Goal: Transaction & Acquisition: Download file/media

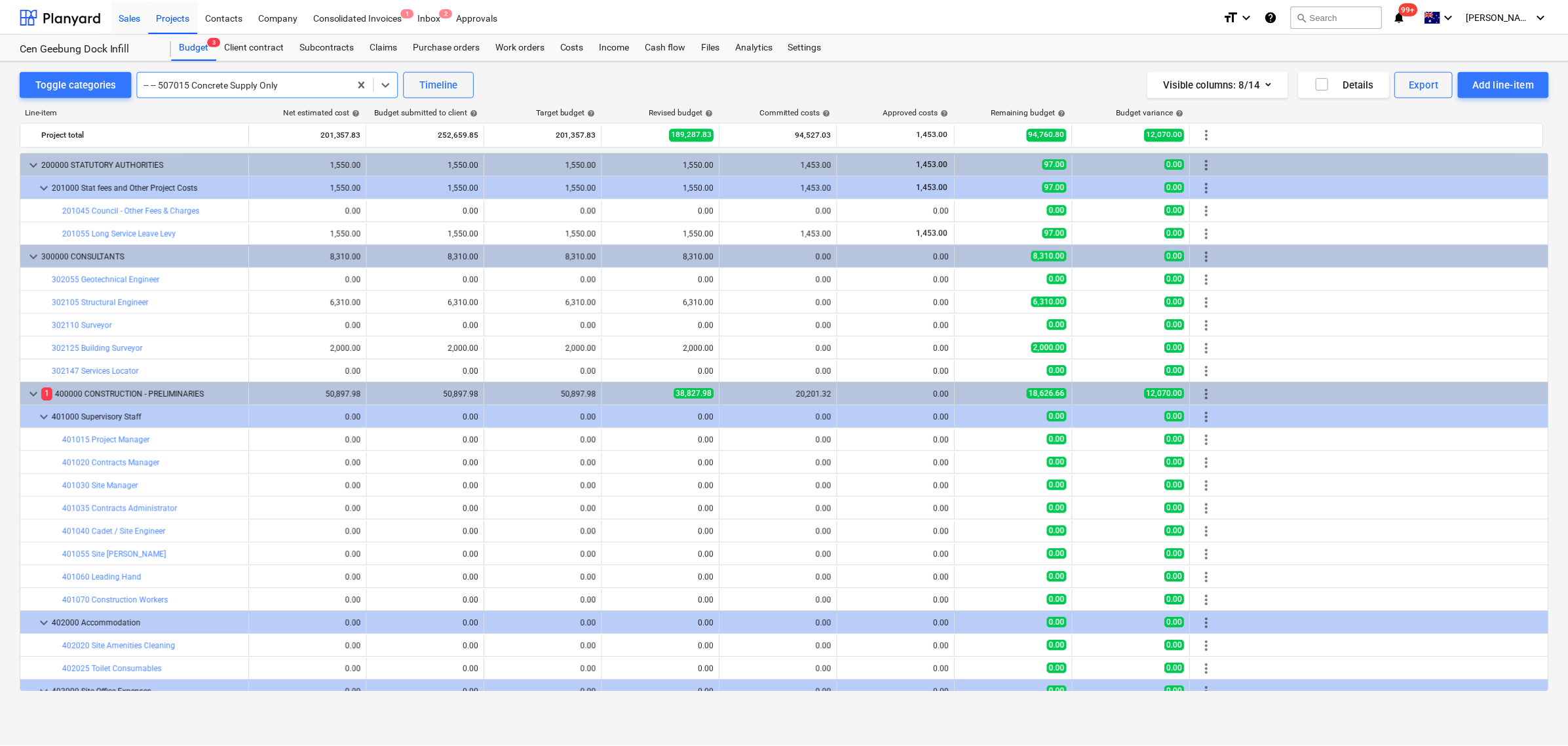
scroll to position [246, 0]
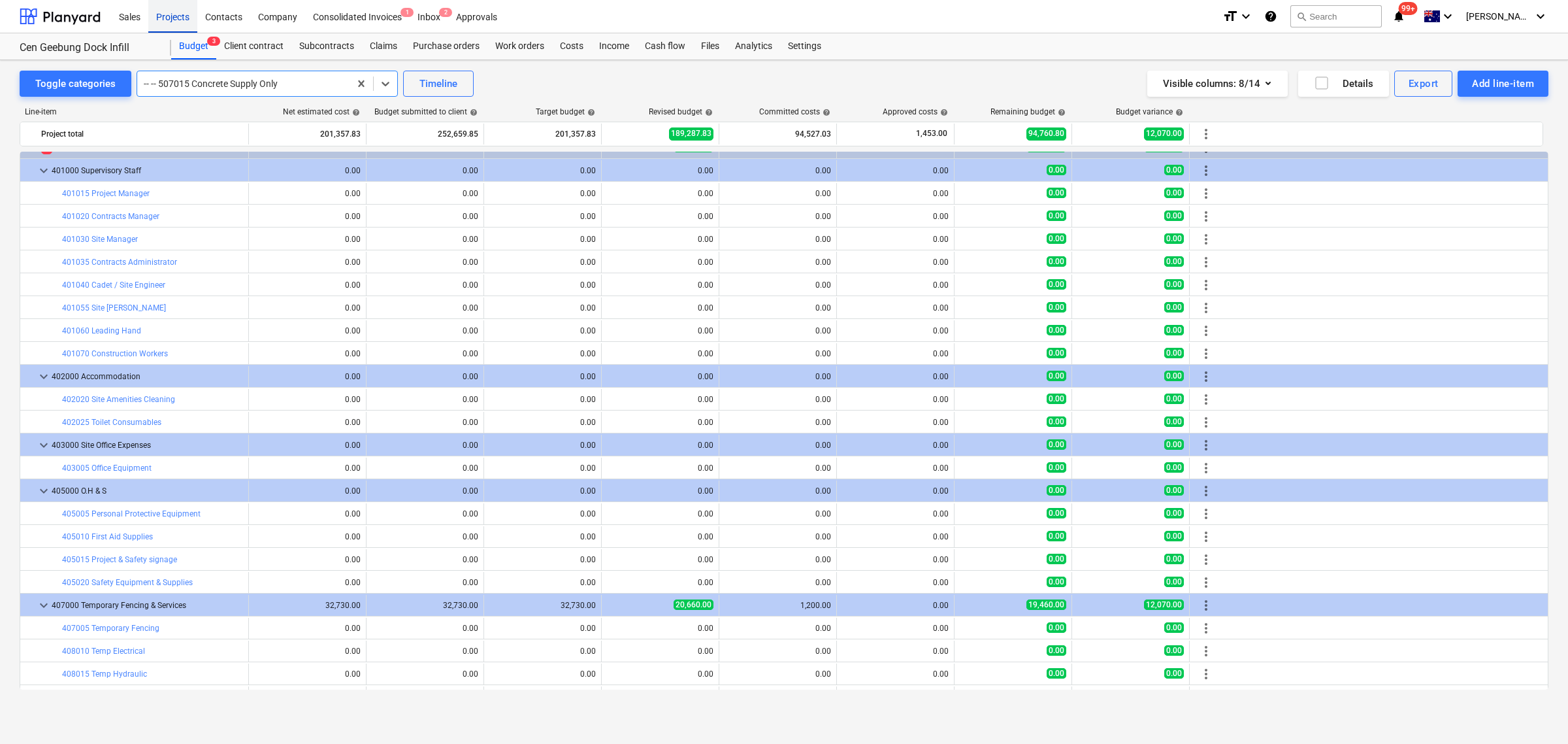
click at [162, 7] on div "Projects" at bounding box center [172, 15] width 49 height 33
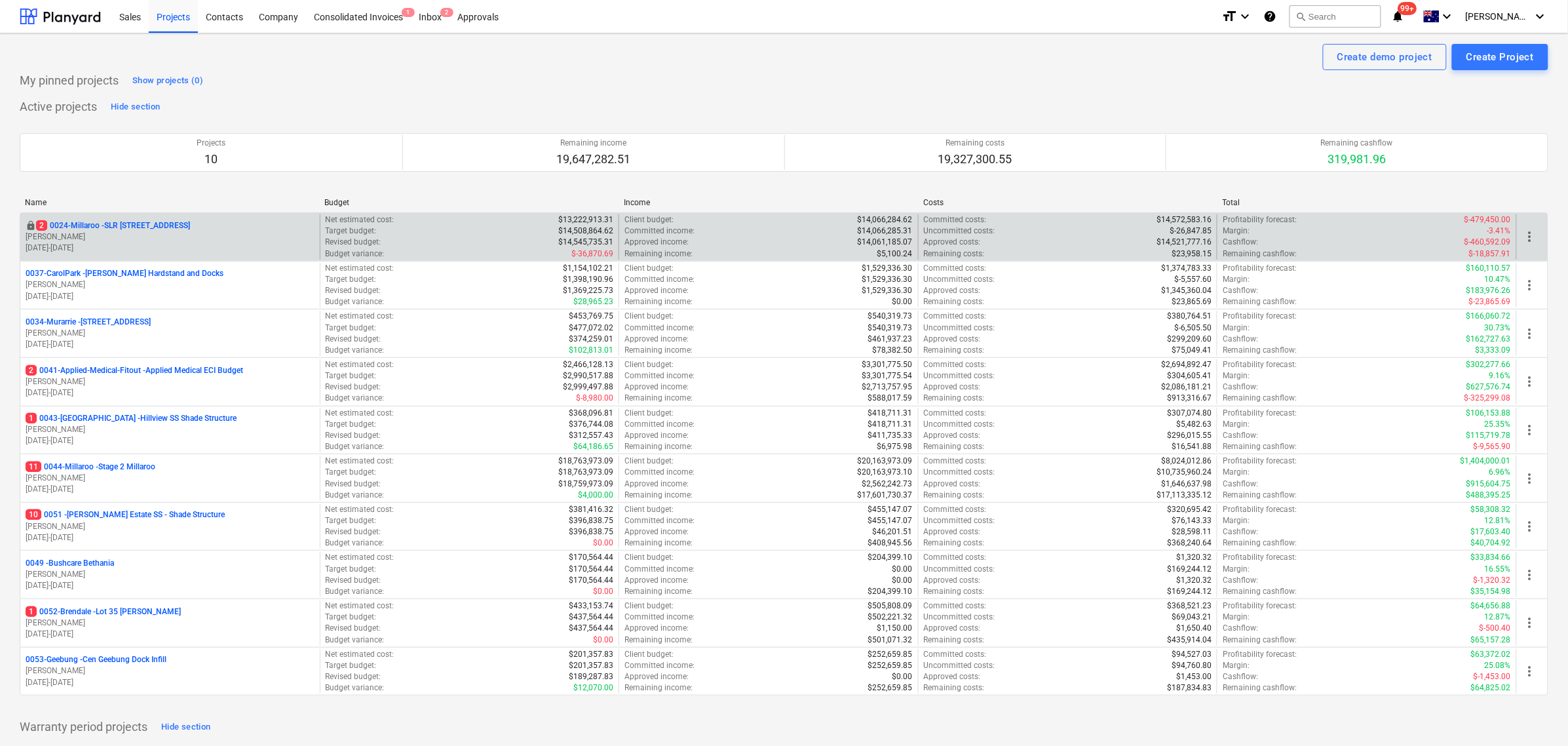
click at [167, 240] on p "[PERSON_NAME]" at bounding box center [170, 236] width 289 height 11
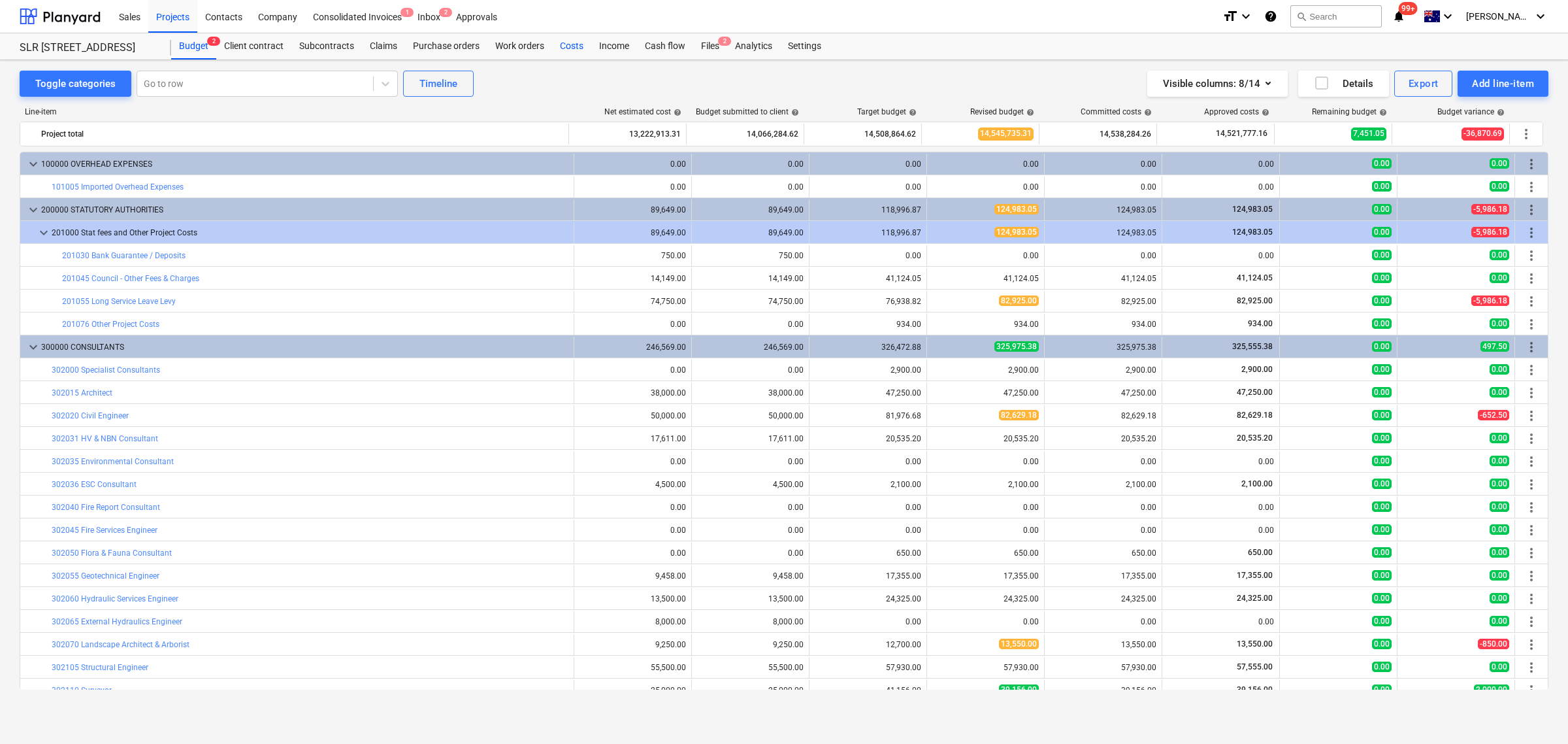
click at [570, 53] on div "Costs" at bounding box center [572, 46] width 39 height 27
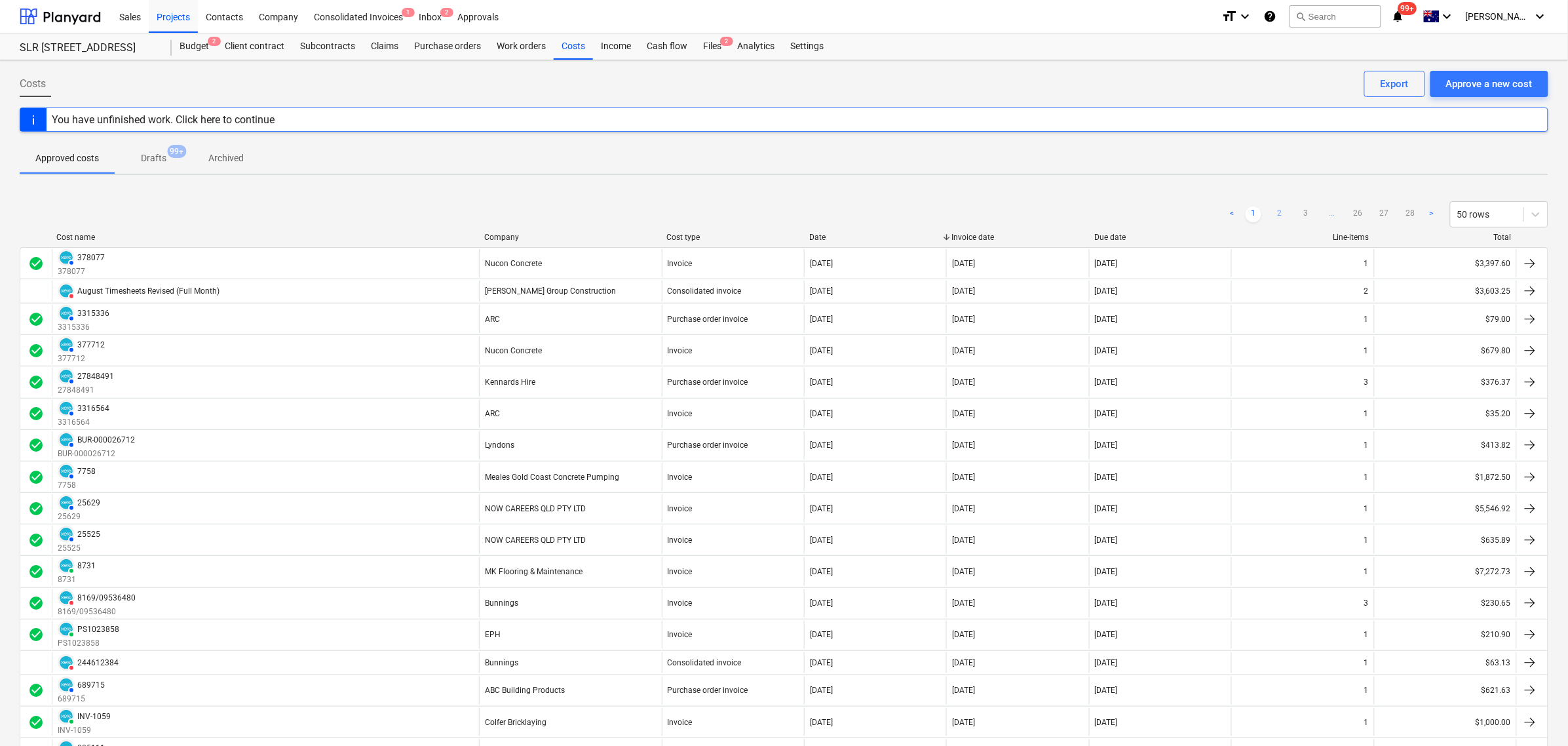
click at [1282, 214] on link "2" at bounding box center [1280, 214] width 15 height 15
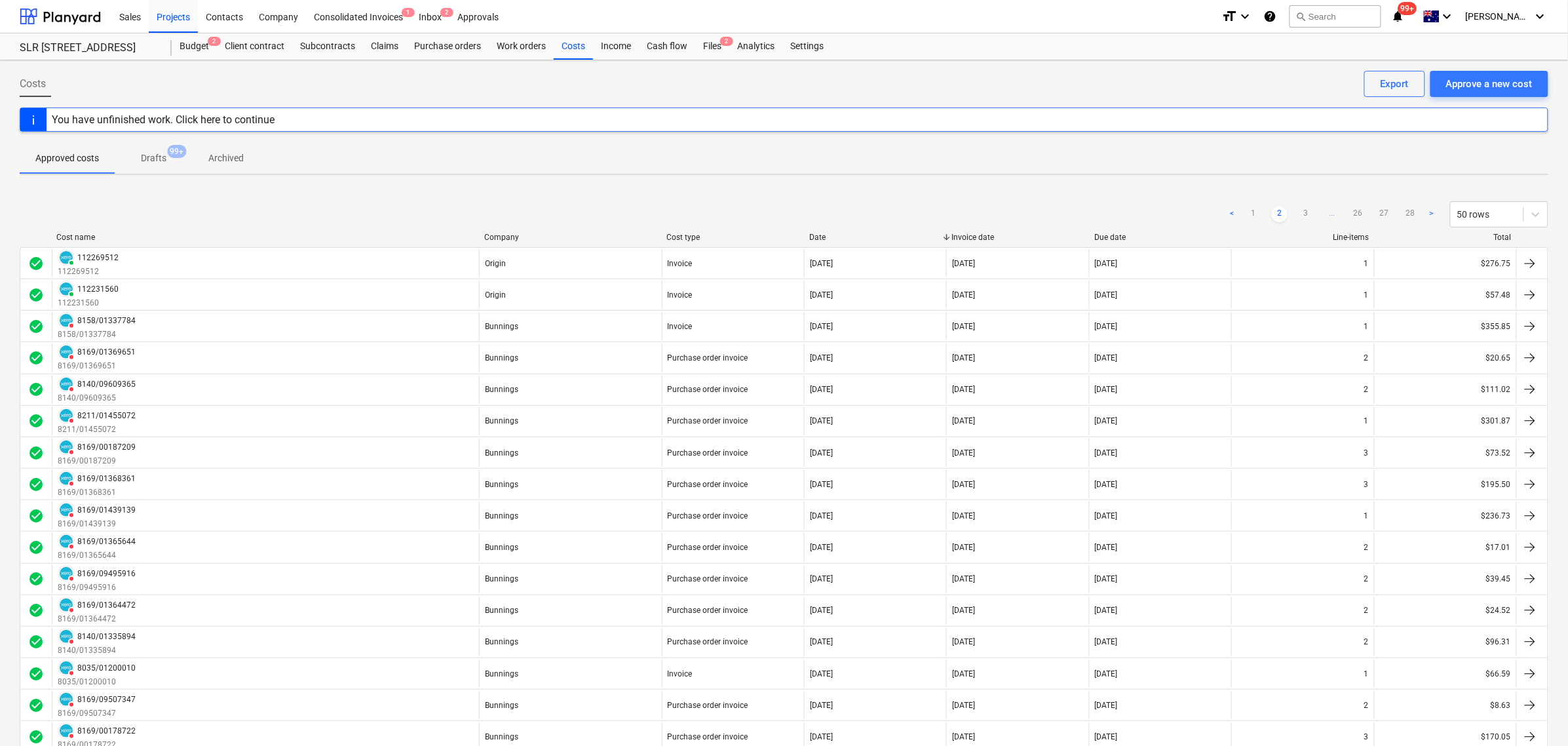
drag, startPoint x: 1308, startPoint y: 203, endPoint x: 1305, endPoint y: 191, distance: 12.4
click at [1308, 204] on div "< 1 2 3 ... 26 27 28 > 50 rows" at bounding box center [1386, 214] width 324 height 27
click at [1304, 212] on link "3" at bounding box center [1305, 214] width 15 height 15
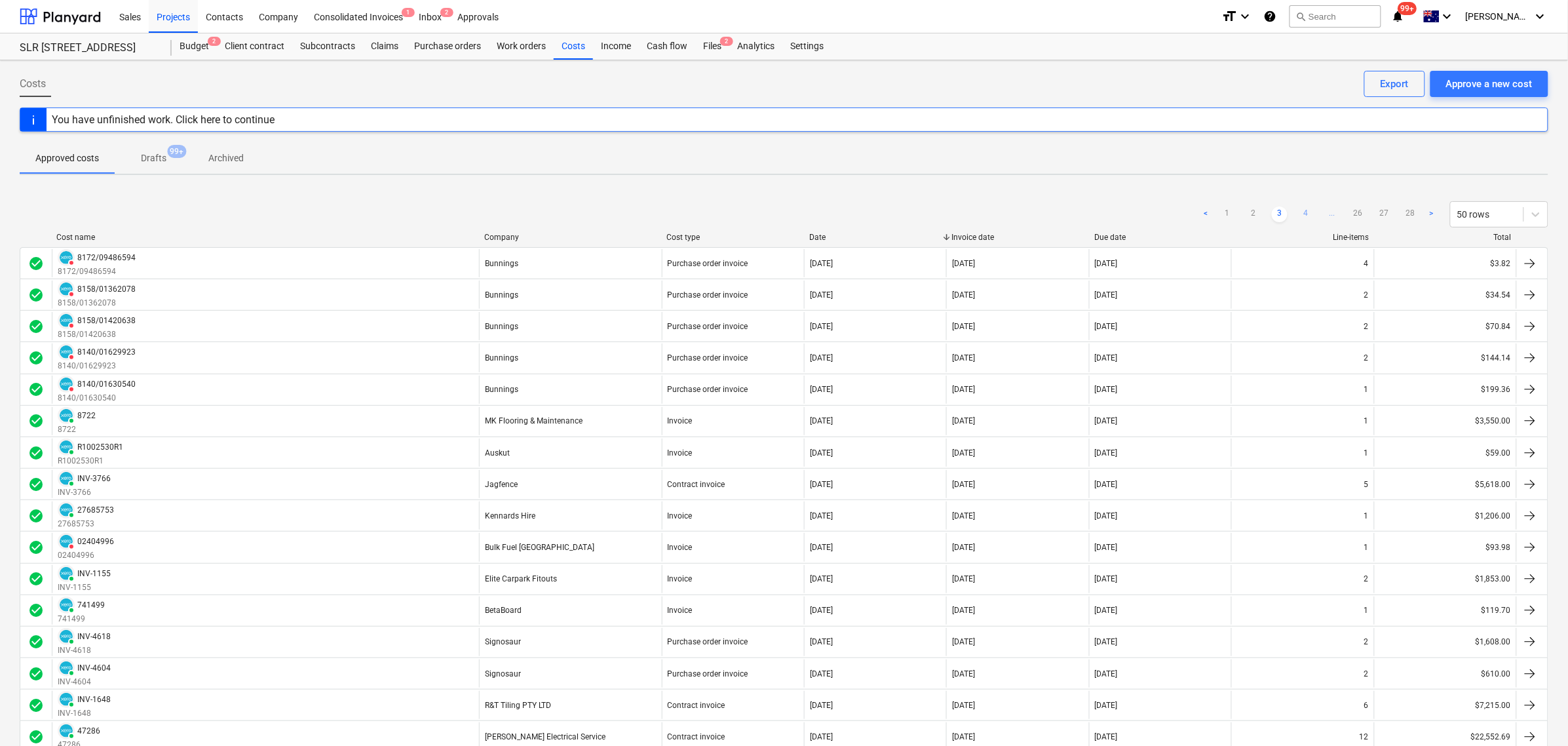
click at [1312, 210] on link "4" at bounding box center [1305, 214] width 15 height 15
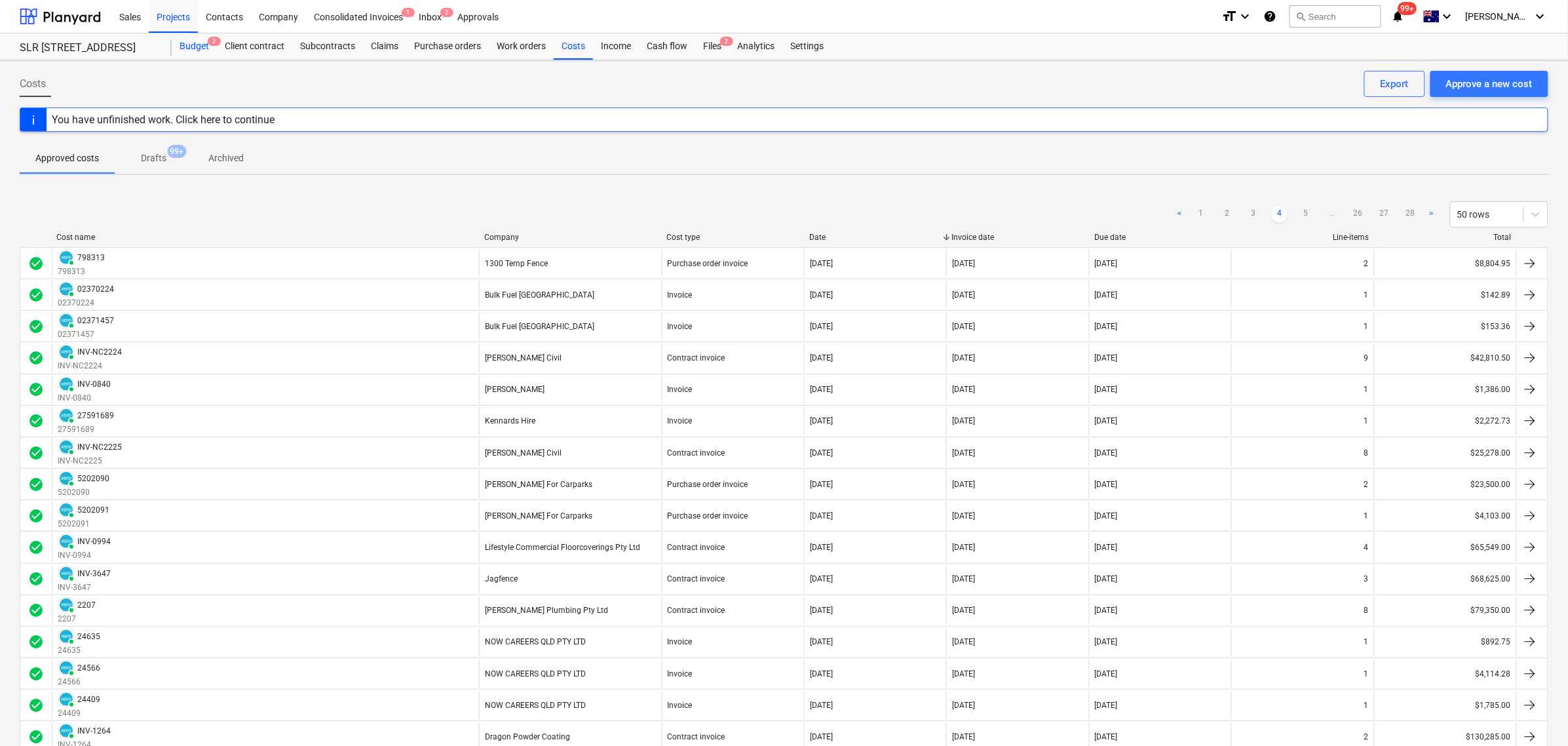
click at [193, 52] on div "Budget 2" at bounding box center [194, 46] width 45 height 27
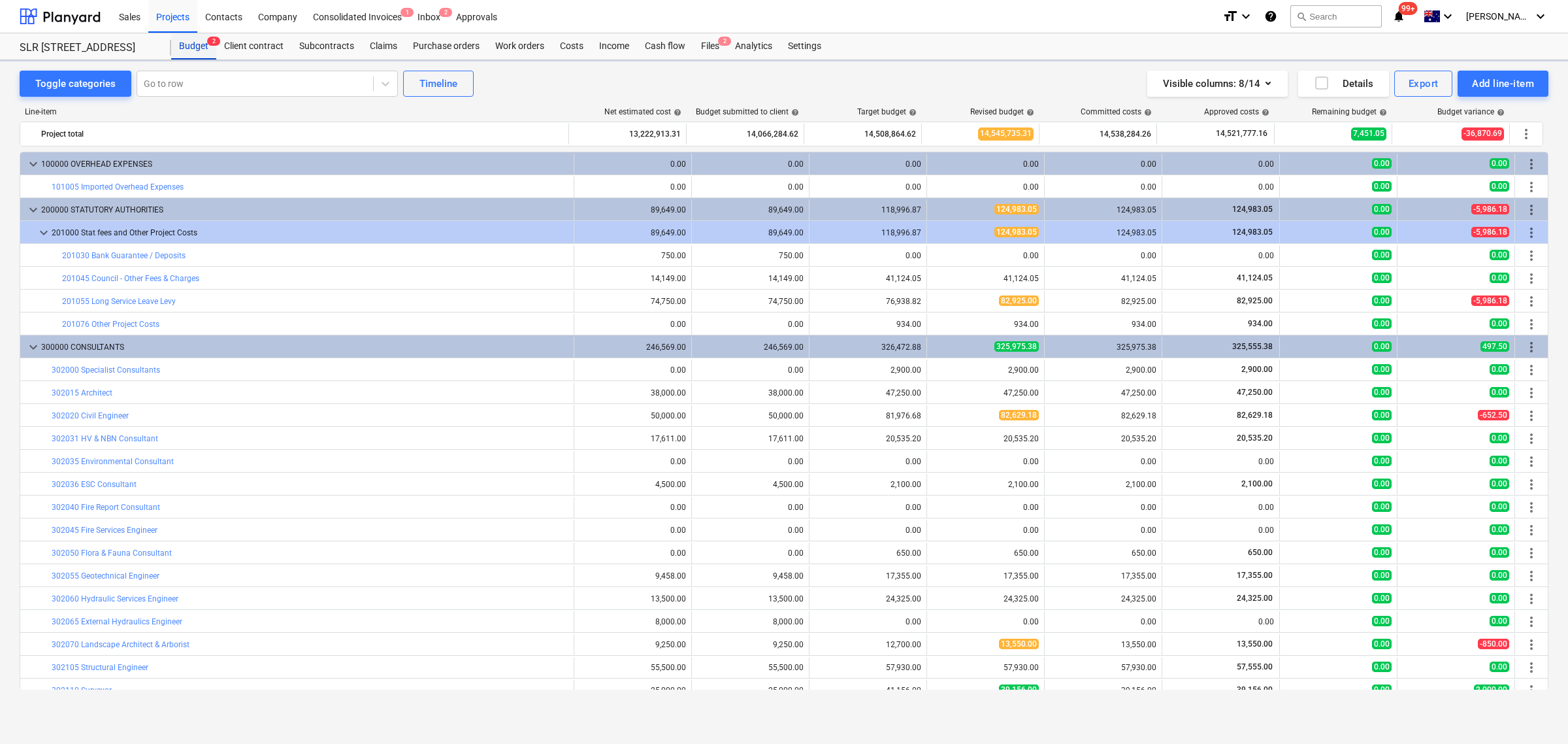
click at [193, 52] on div "Budget 2" at bounding box center [193, 46] width 45 height 27
click at [294, 90] on div at bounding box center [255, 83] width 223 height 13
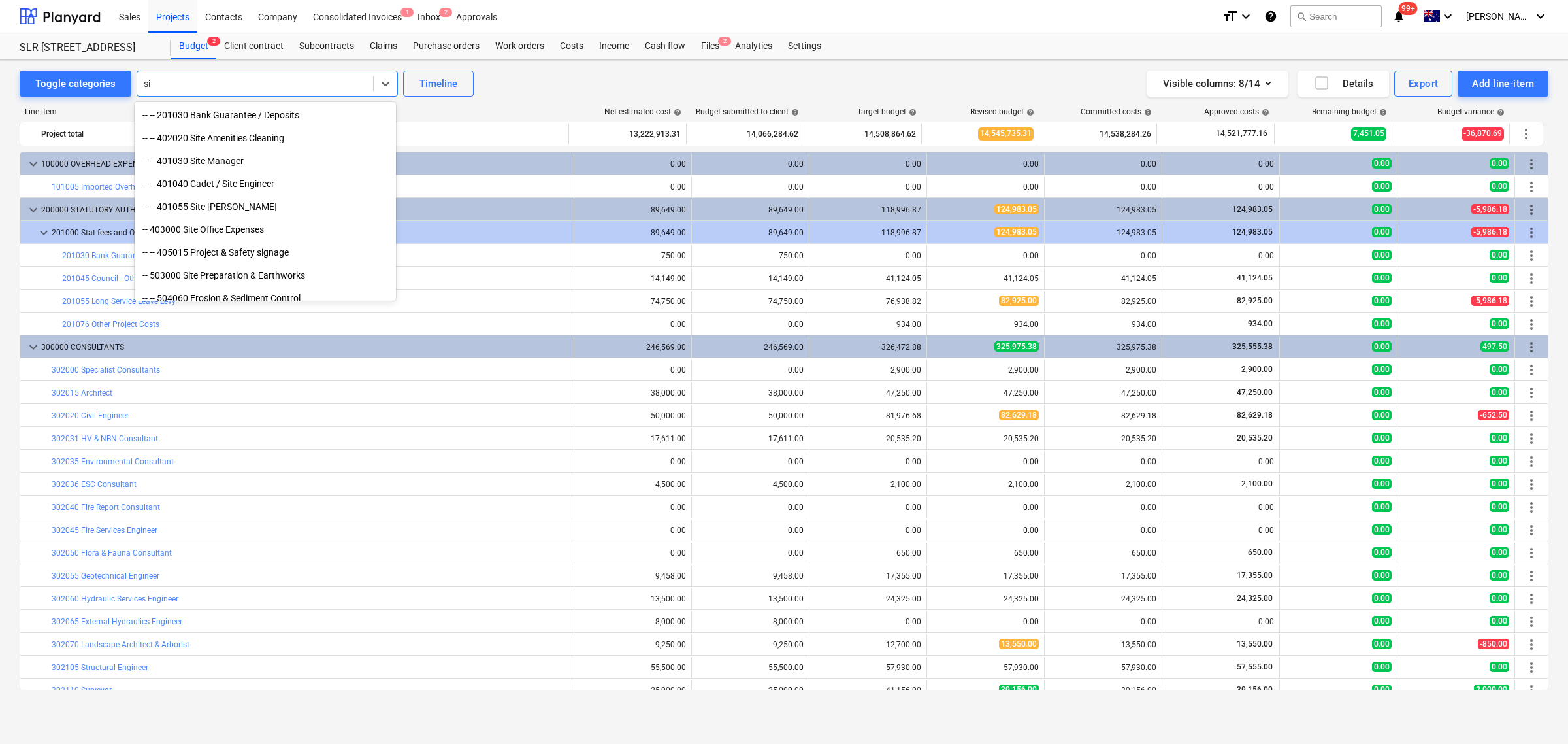
type input "s"
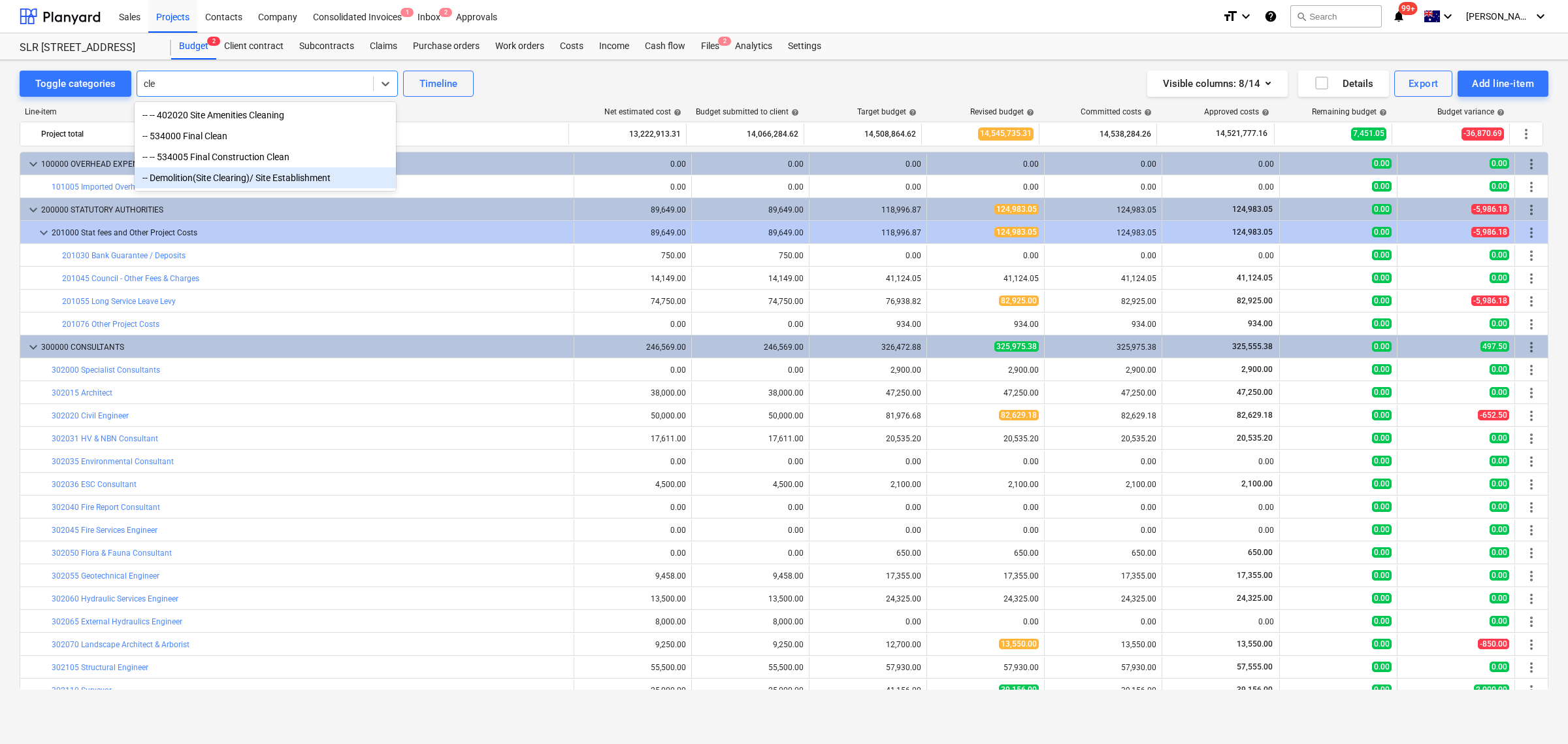
type input "clea"
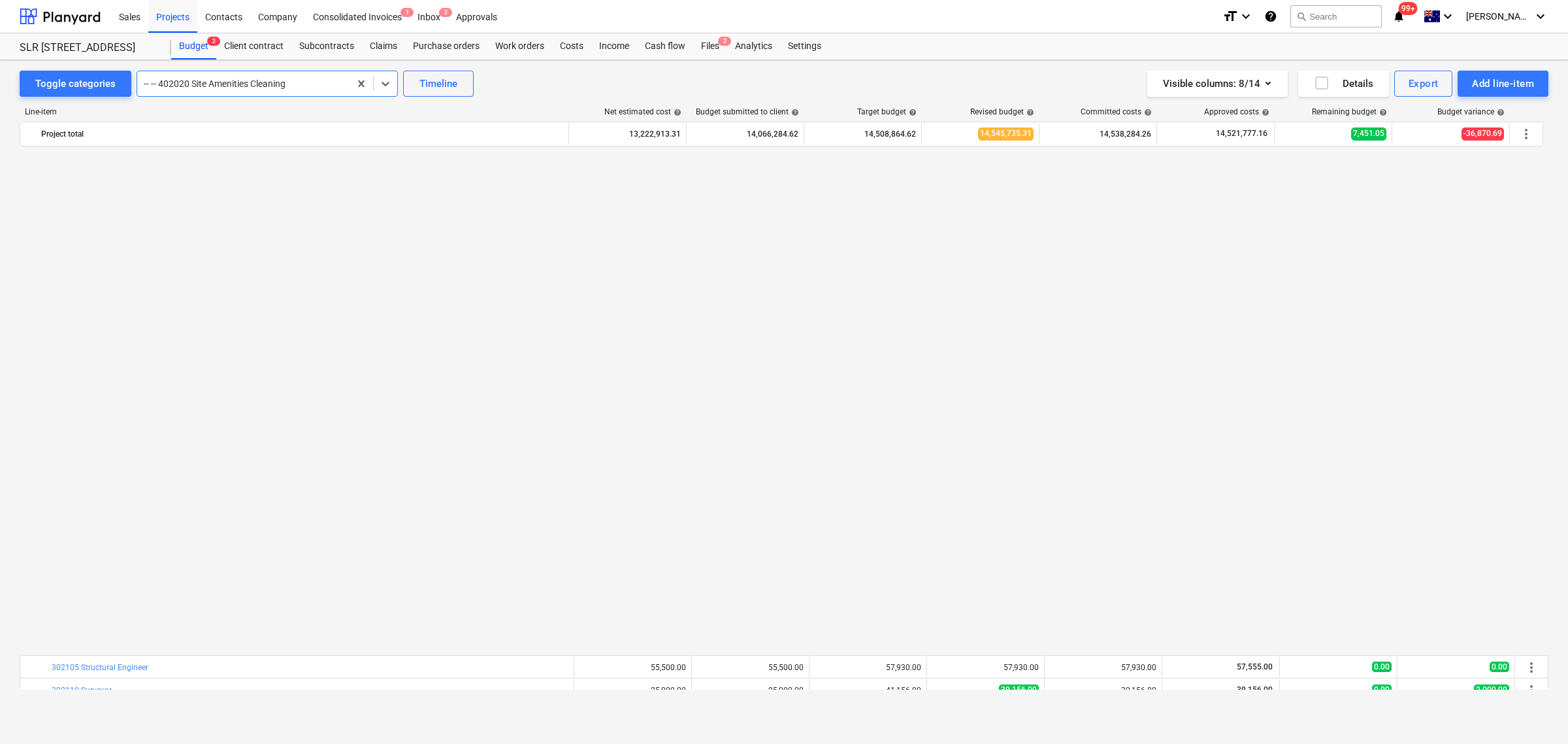
scroll to position [961, 0]
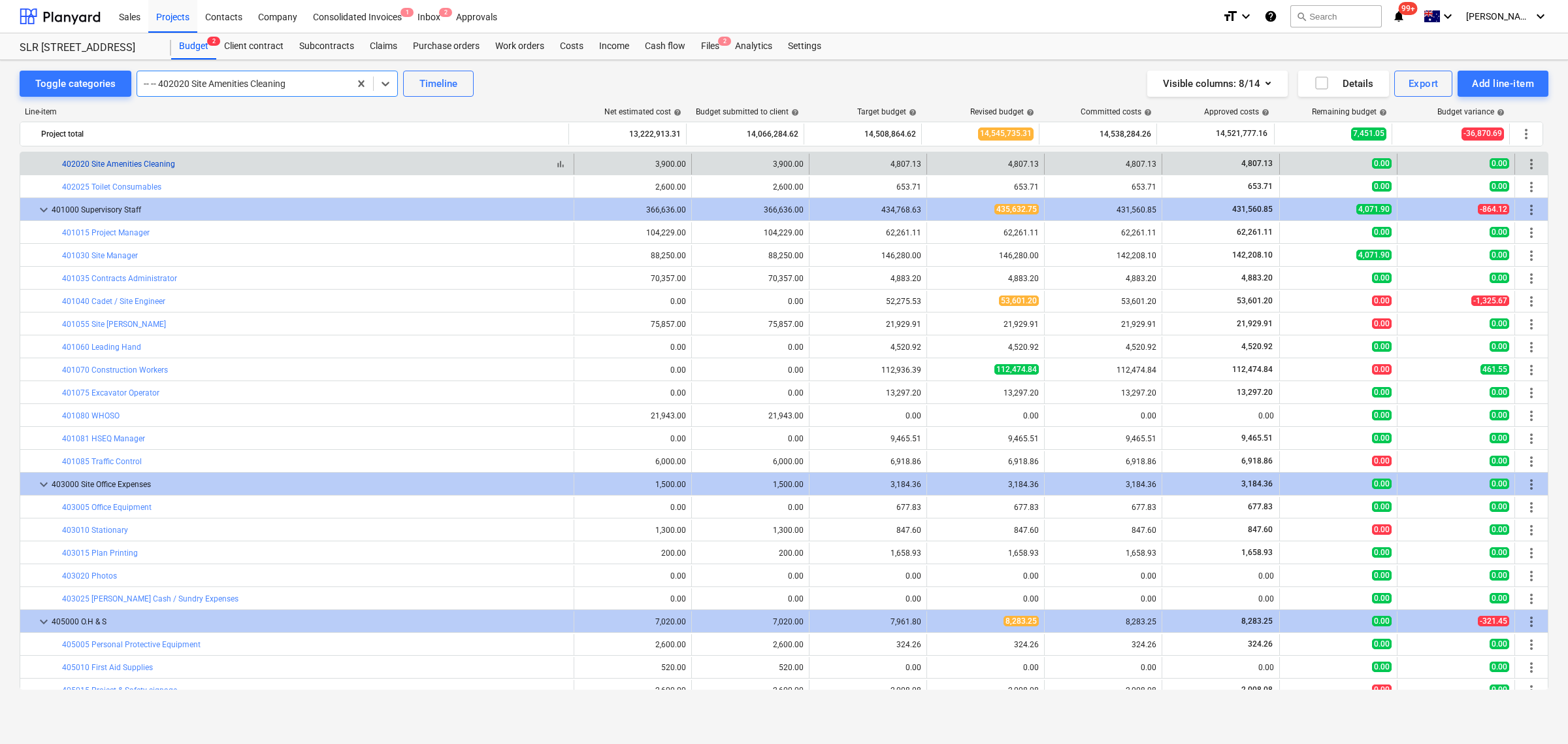
click at [137, 160] on link "402020 Site Amenities Cleaning" at bounding box center [119, 164] width 113 height 9
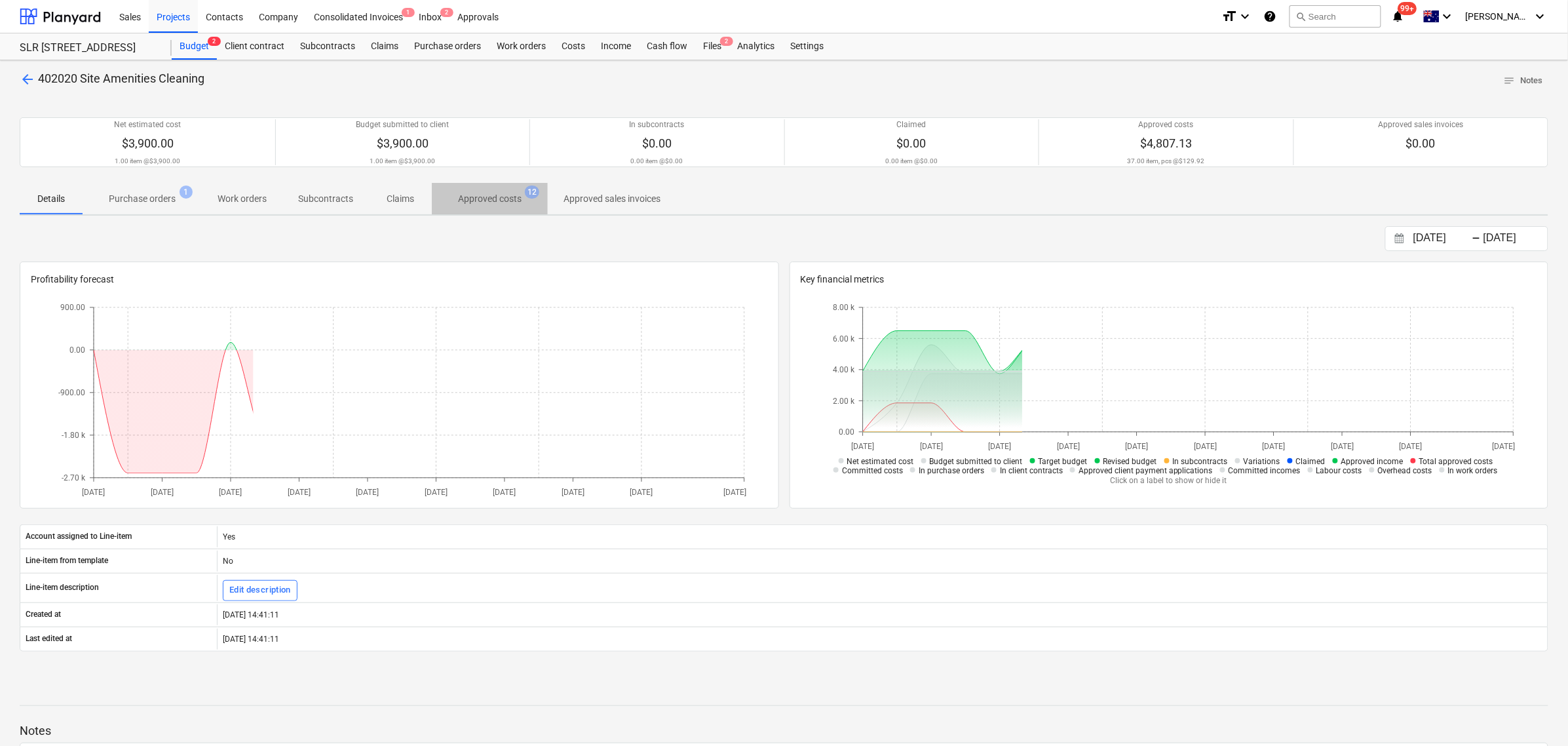
click at [502, 204] on p "Approved costs" at bounding box center [490, 199] width 64 height 14
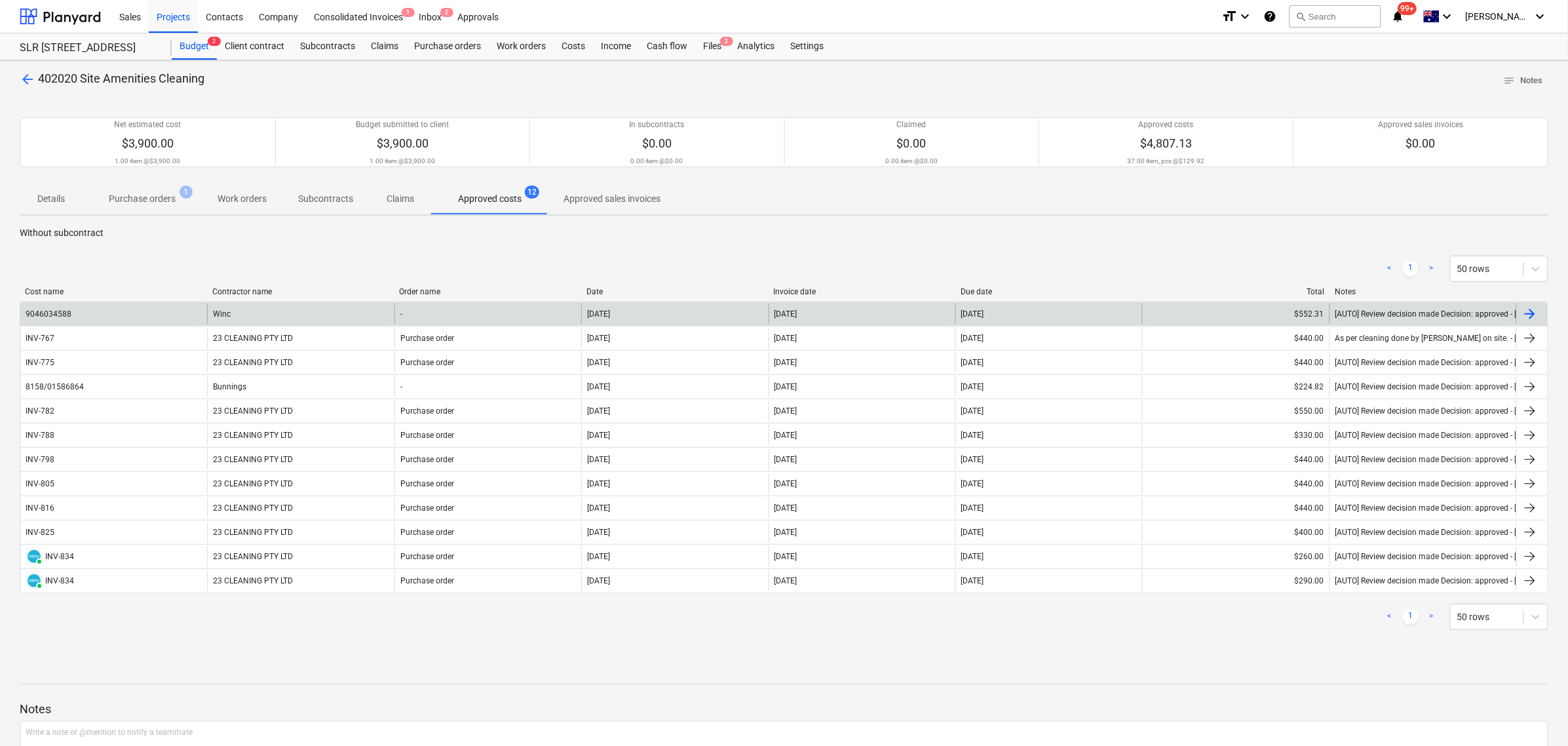
click at [201, 318] on div "9046034588" at bounding box center [114, 313] width 187 height 21
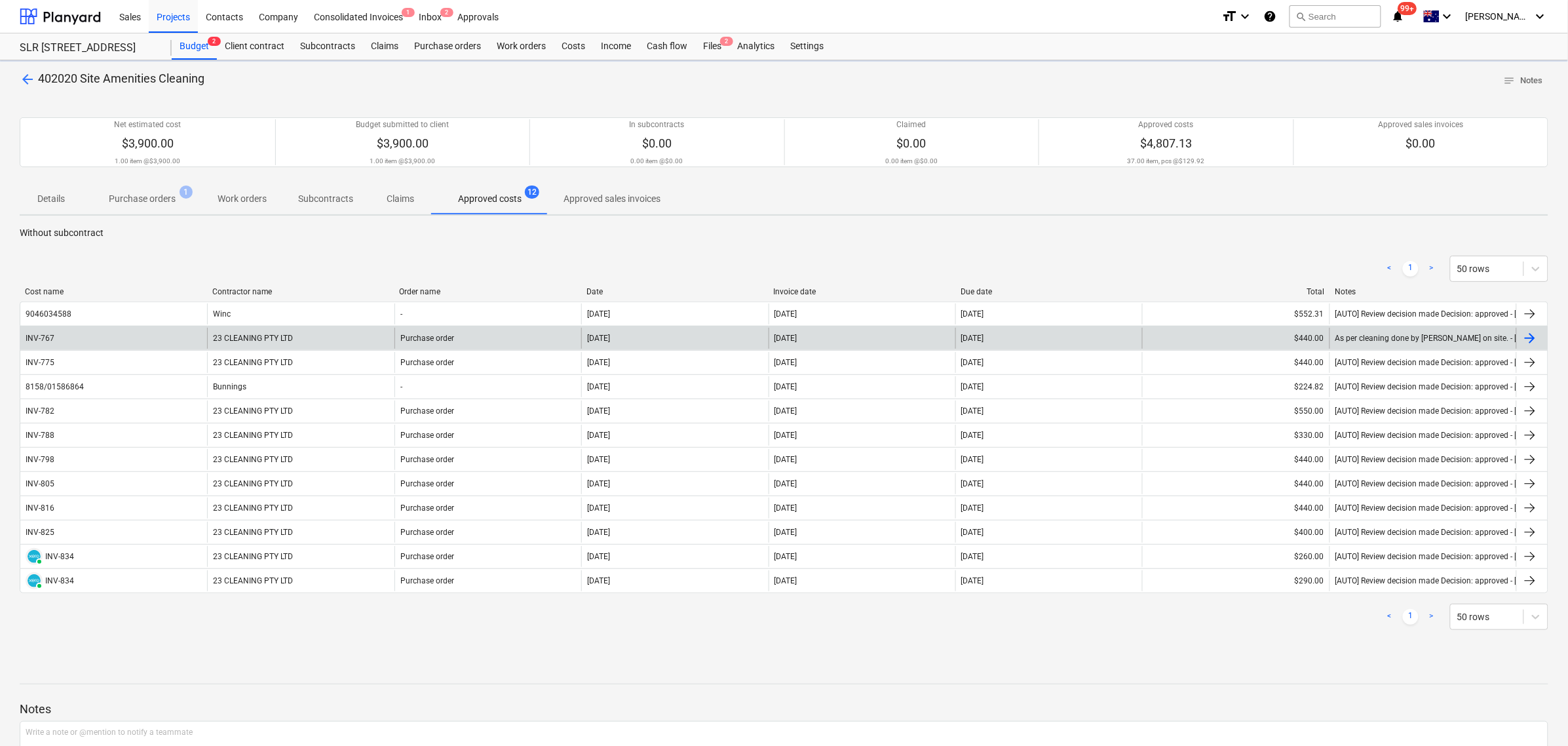
click at [137, 335] on div "INV-767" at bounding box center [114, 338] width 187 height 21
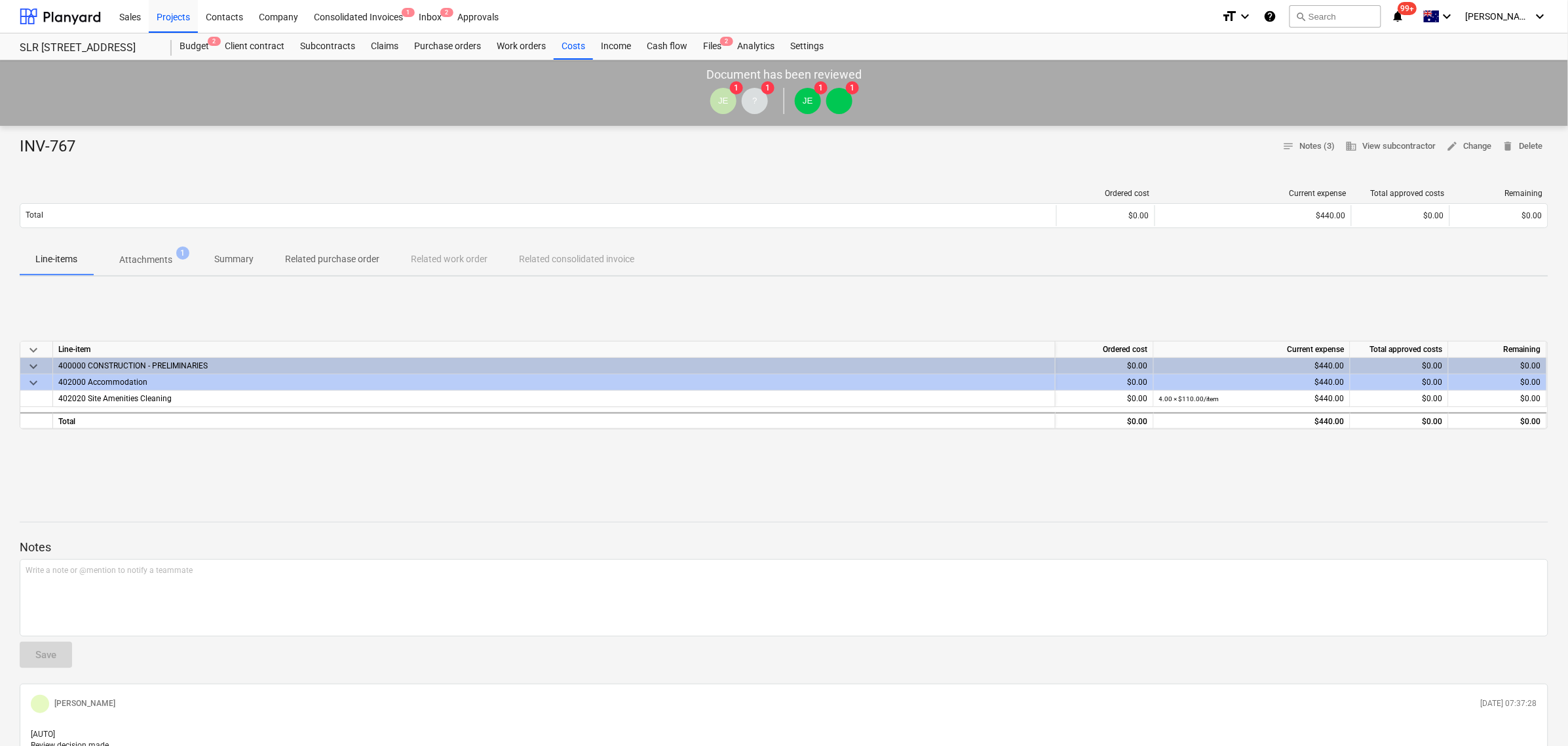
click at [145, 226] on div "Total" at bounding box center [538, 215] width 1036 height 21
click at [157, 288] on div "keyboard_arrow_down Line-item Ordered cost Current expense Total approved costs…" at bounding box center [784, 385] width 1529 height 197
drag, startPoint x: 146, startPoint y: 276, endPoint x: 145, endPoint y: 253, distance: 23.0
click at [145, 276] on div "Line-items Attachments 1 Summary Related purchase order Related work order Rela…" at bounding box center [784, 260] width 1529 height 33
click at [145, 253] on p "Attachments" at bounding box center [146, 260] width 53 height 14
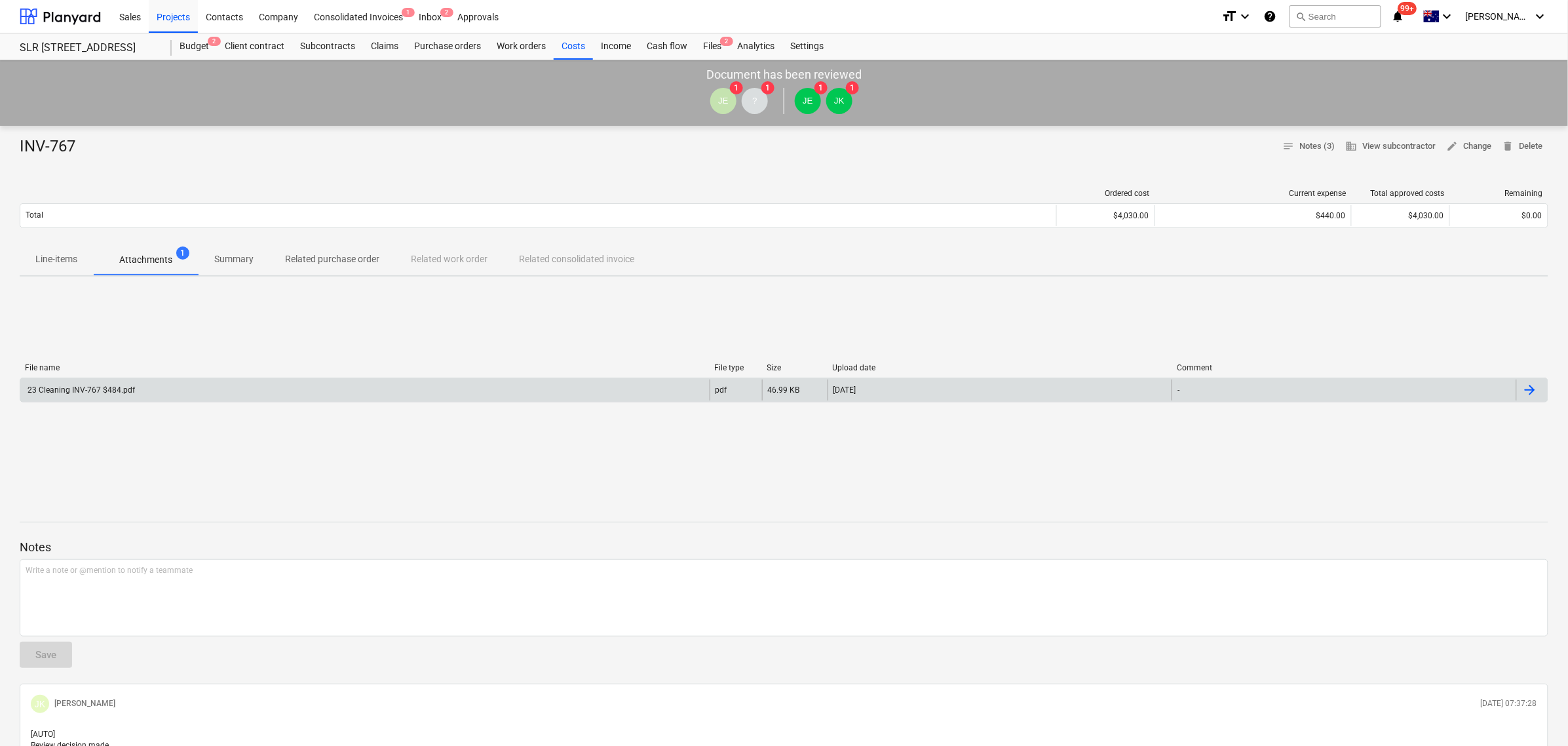
drag, startPoint x: 209, startPoint y: 350, endPoint x: 214, endPoint y: 386, distance: 36.3
click at [214, 386] on div "23 Cleaning INV-767 $484.pdf" at bounding box center [365, 390] width 689 height 21
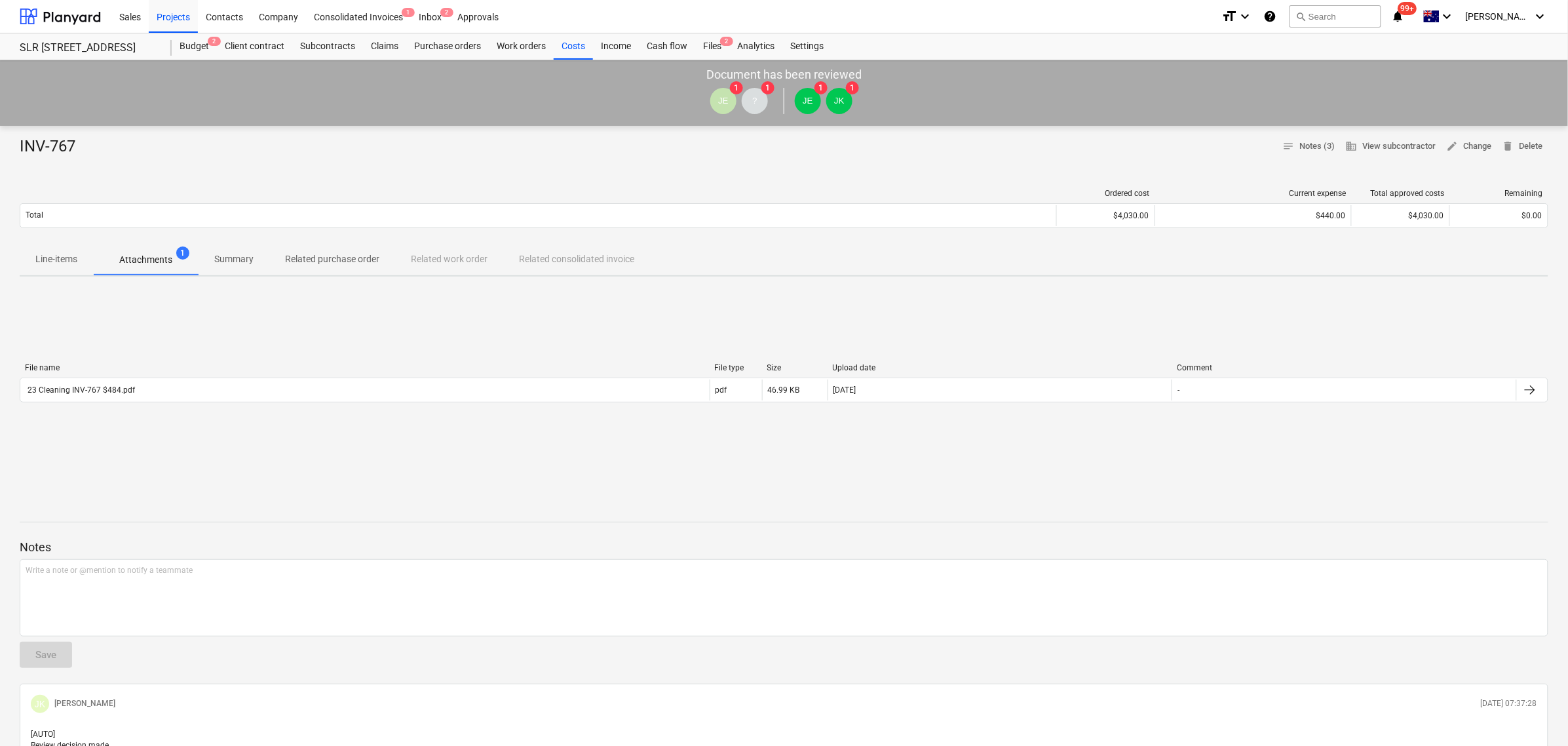
click at [339, 256] on p "Related purchase order" at bounding box center [332, 259] width 94 height 14
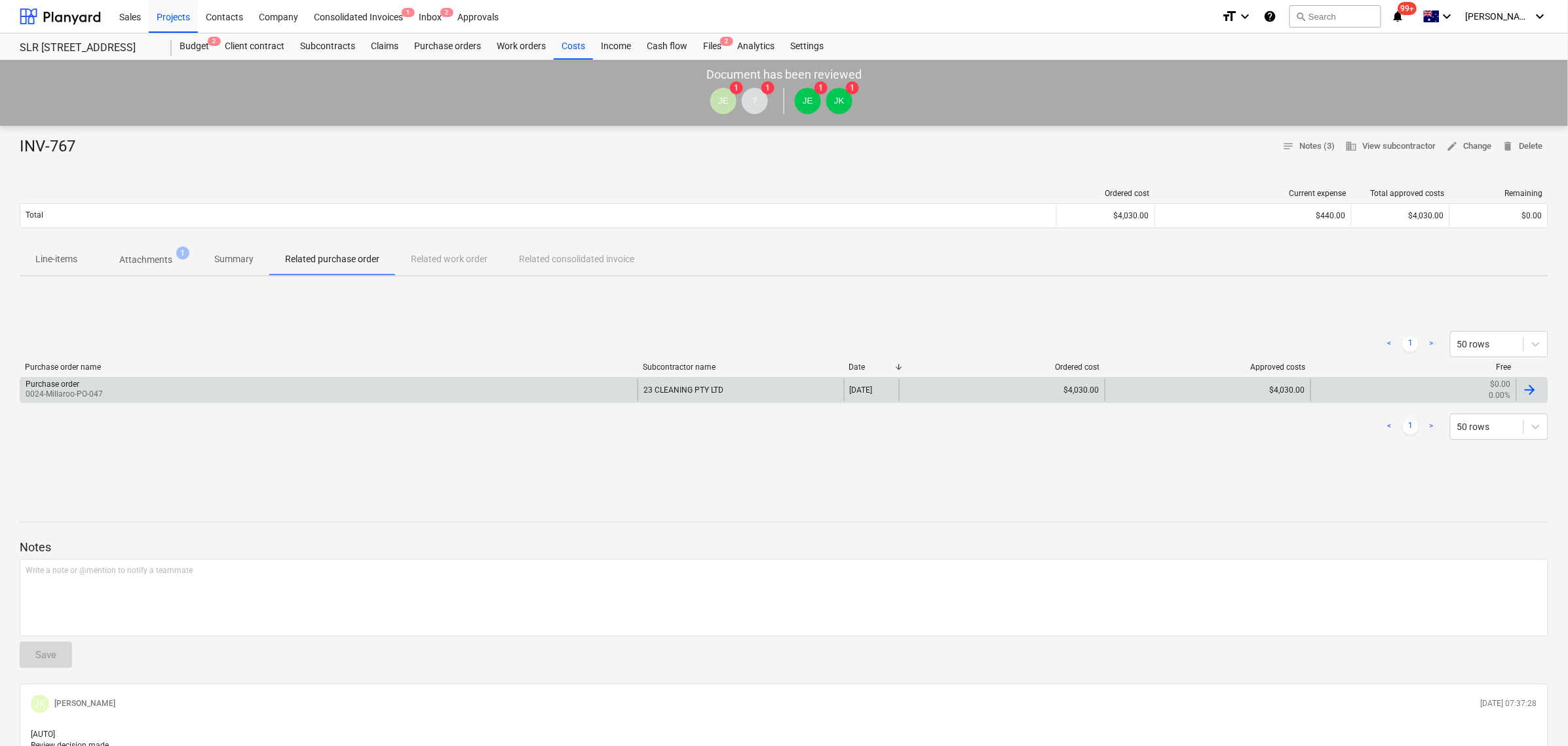
click at [148, 391] on div "Purchase order 0024-Millaroo-PO-047" at bounding box center [329, 390] width 617 height 22
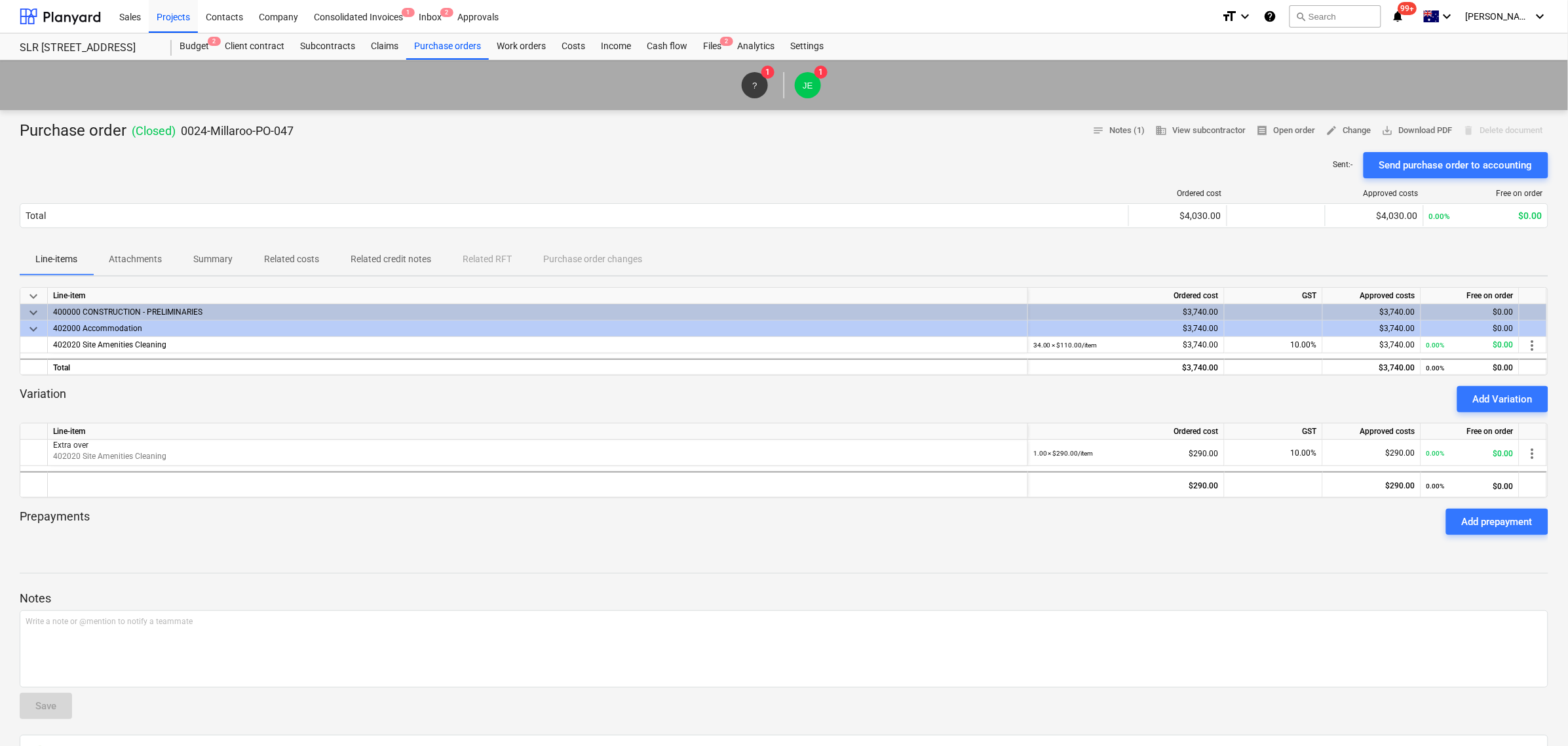
click at [152, 264] on p "Attachments" at bounding box center [136, 259] width 53 height 14
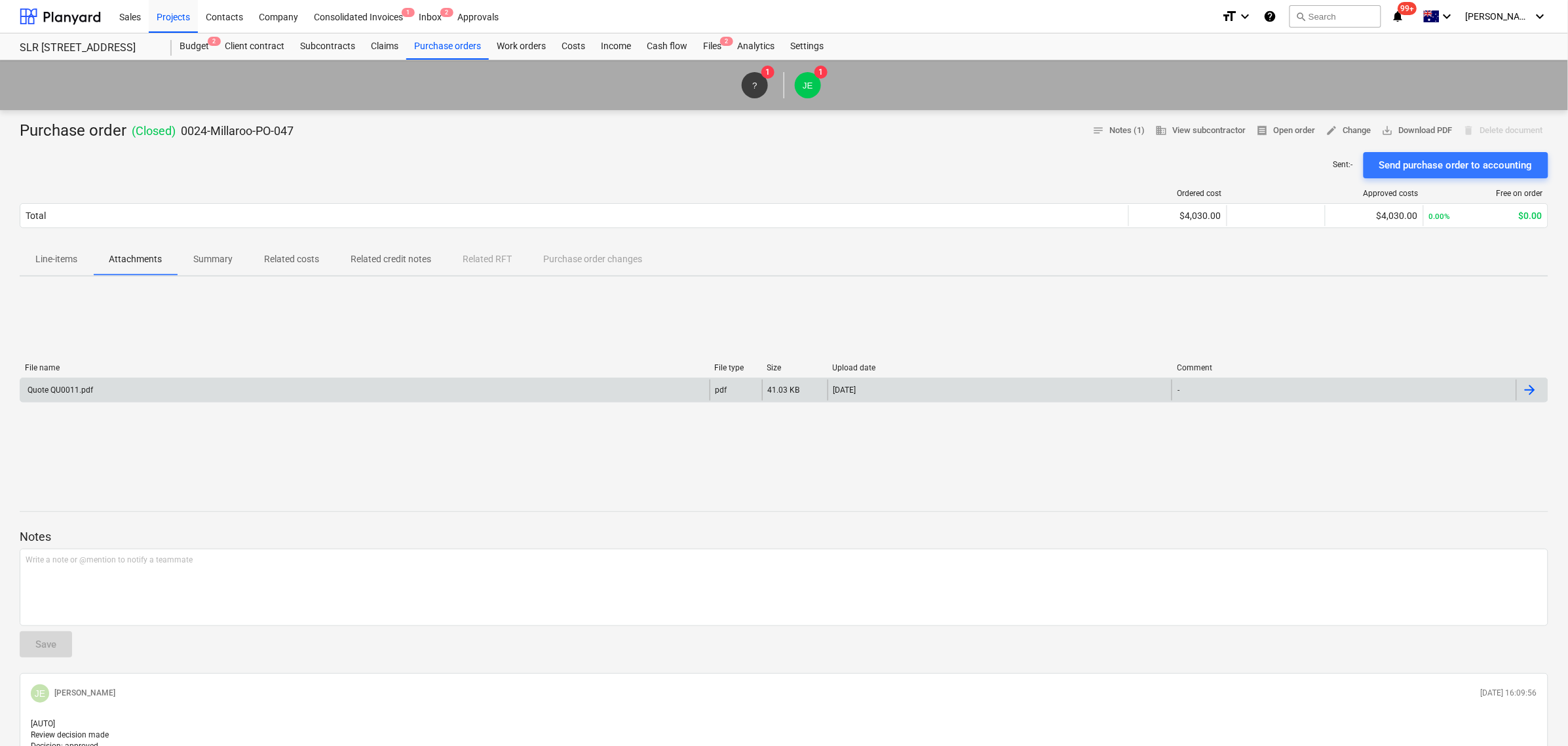
click at [154, 390] on div "Quote QU0011.pdf" at bounding box center [365, 390] width 689 height 21
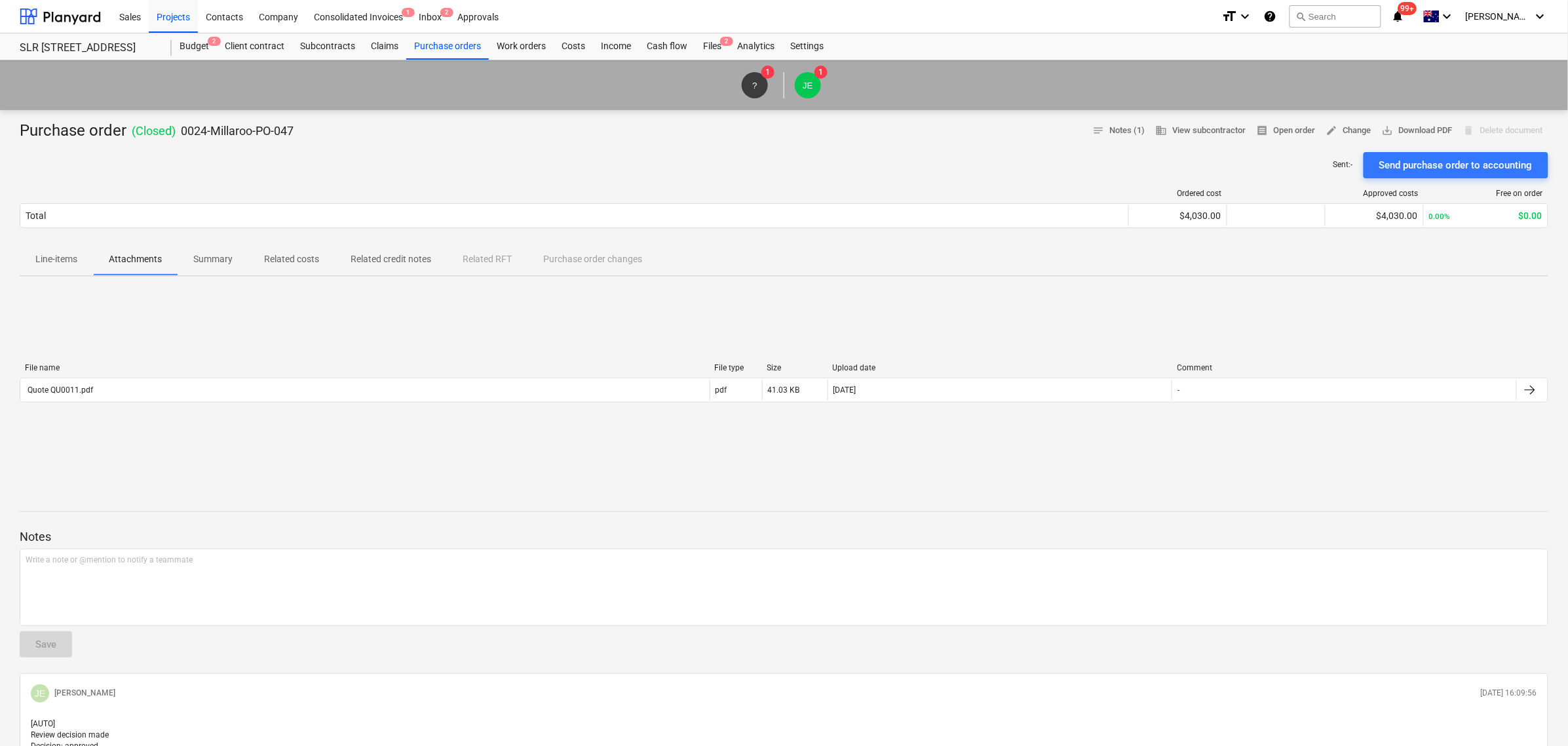
click at [63, 273] on button "Line-items" at bounding box center [56, 259] width 73 height 32
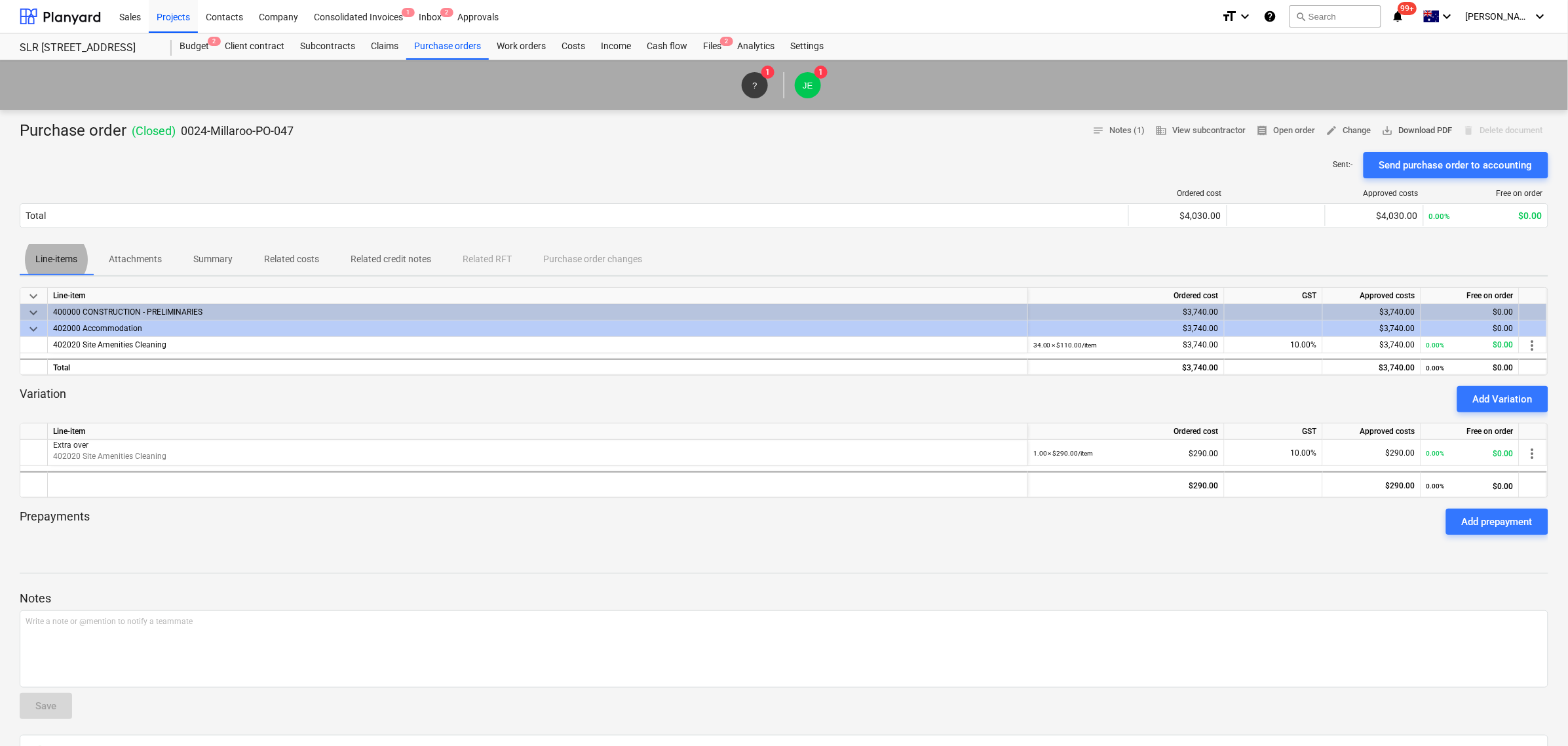
click at [1408, 129] on span "save_alt Download PDF" at bounding box center [1417, 131] width 70 height 15
